Goal: Navigation & Orientation: Find specific page/section

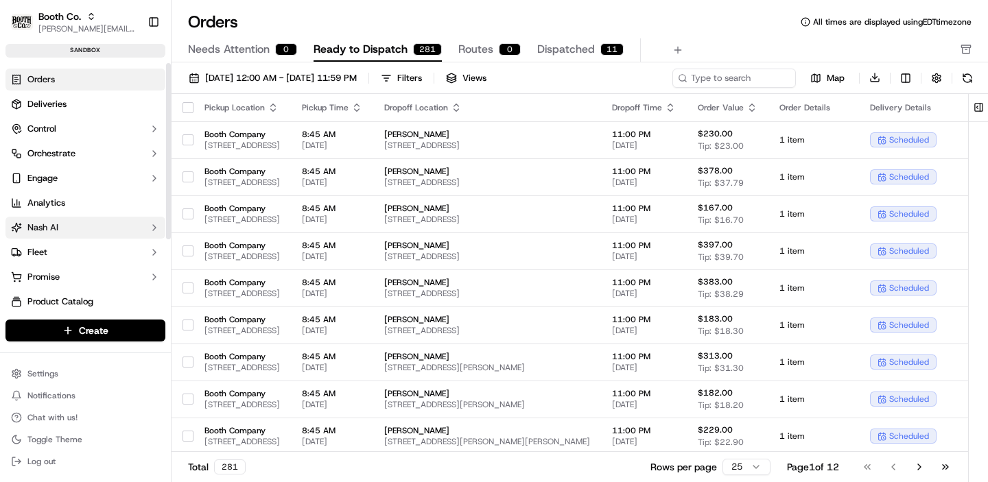
click at [50, 233] on button "Nash AI" at bounding box center [85, 228] width 160 height 22
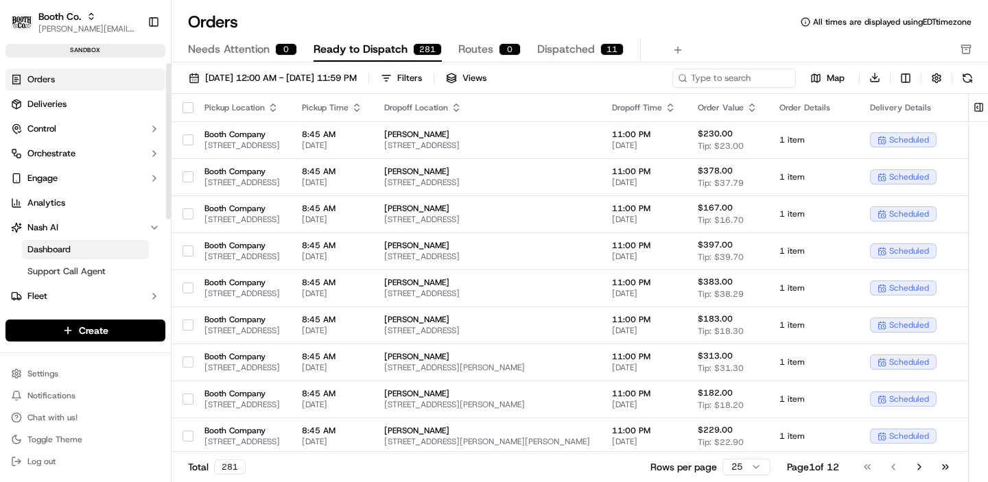
click at [69, 250] on span "Dashboard" at bounding box center [48, 250] width 43 height 12
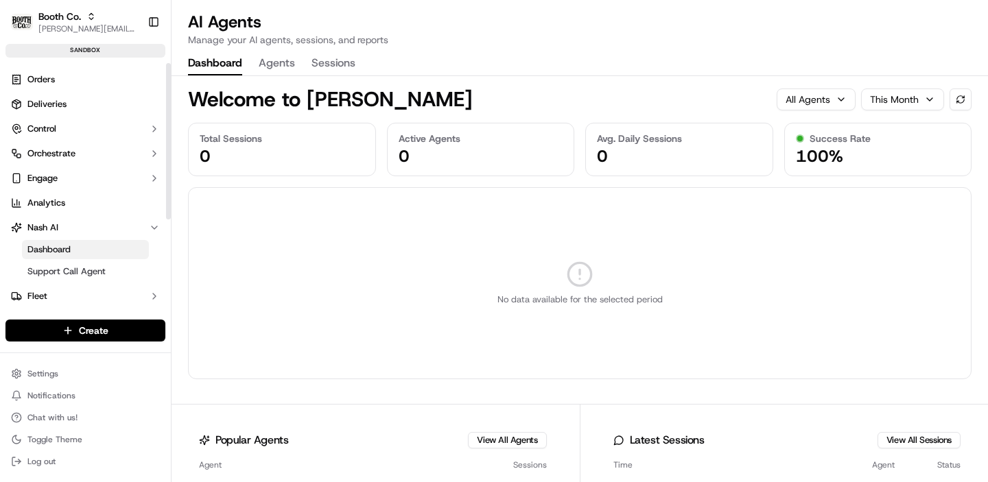
click at [273, 58] on button "Agents" at bounding box center [277, 63] width 36 height 23
